Goal: Find specific page/section: Find specific page/section

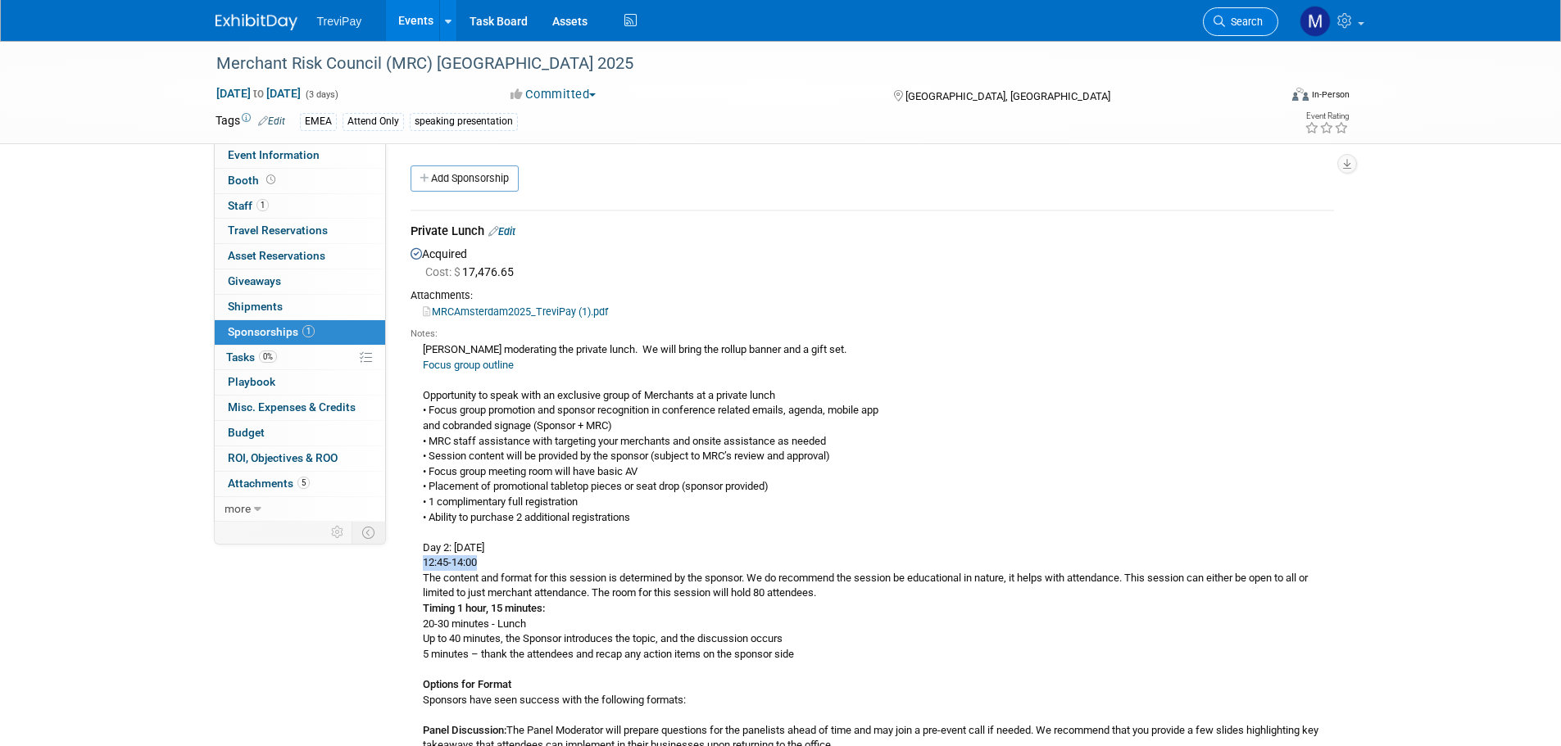
click at [1227, 25] on span "Search" at bounding box center [1244, 22] width 38 height 12
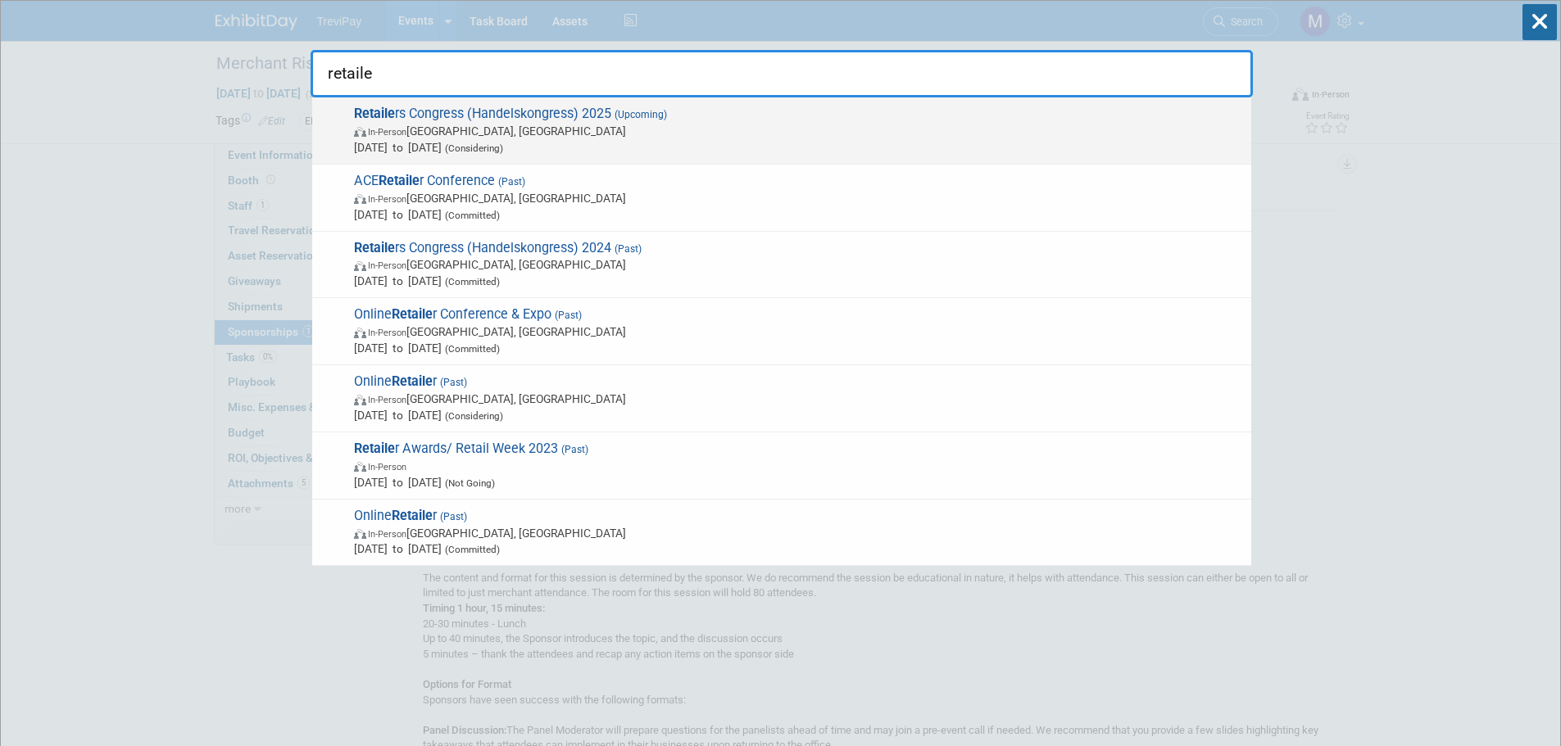
type input "retaile"
click at [738, 133] on span "In-Person [GEOGRAPHIC_DATA], [GEOGRAPHIC_DATA]" at bounding box center [798, 131] width 889 height 16
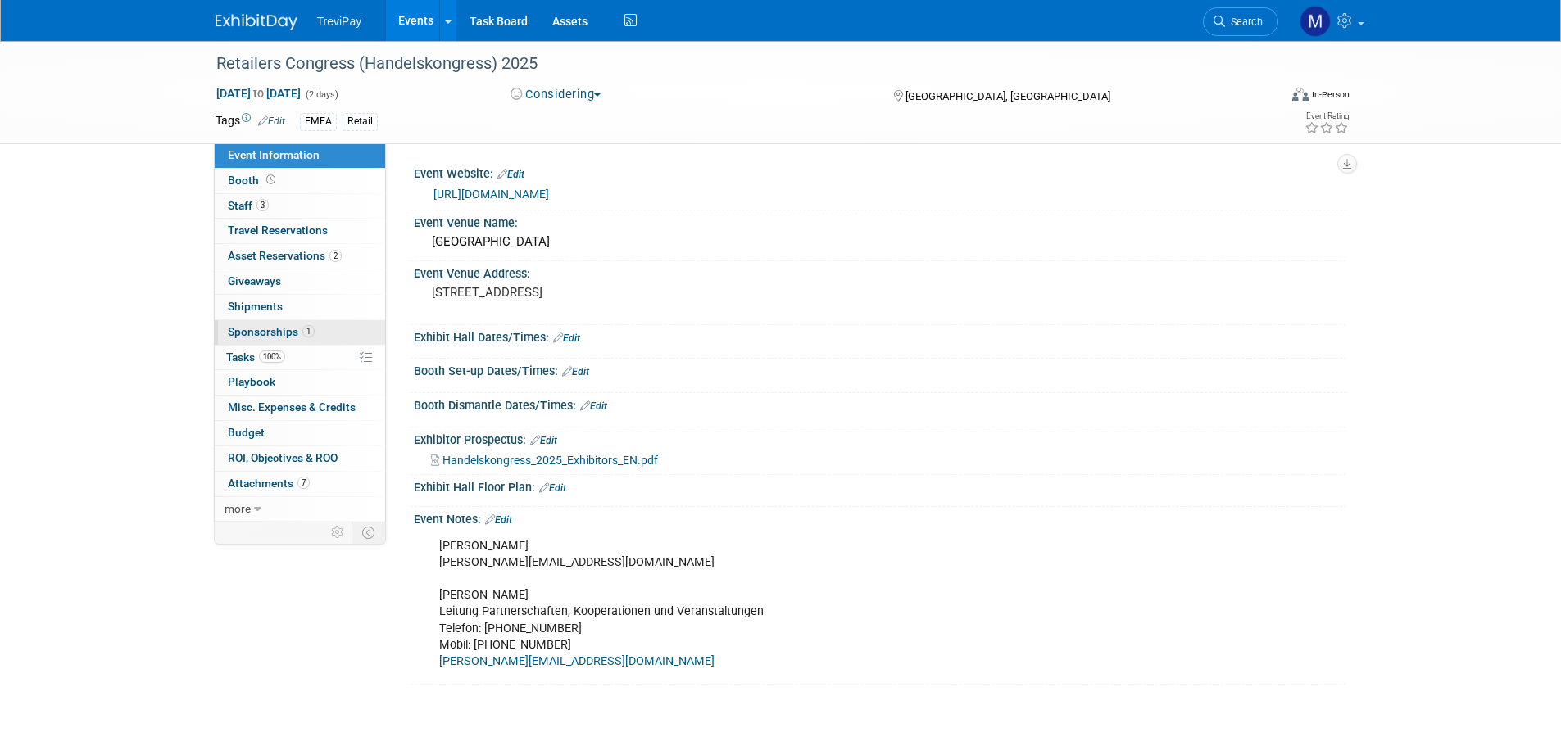
click at [270, 332] on span "Sponsorships 1" at bounding box center [271, 331] width 87 height 13
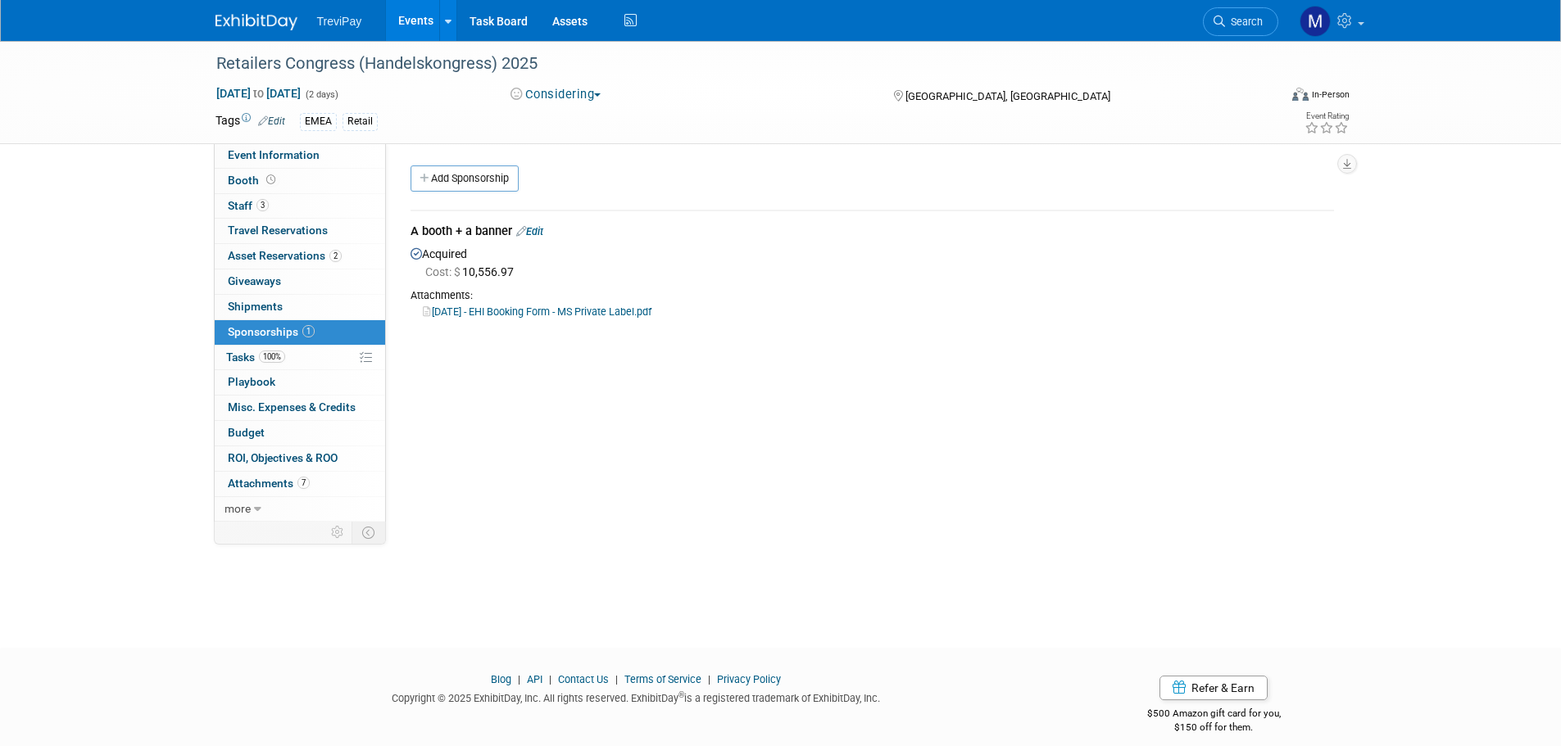
click at [556, 308] on link "2025-09-29 - EHI Booking Form - MS Private Label.pdf" at bounding box center [537, 312] width 229 height 12
